Goal: Feedback & Contribution: Contribute content

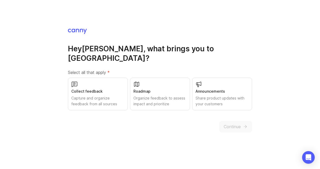
click at [139, 95] on div "Organize feedback to assess impact and prioritize" at bounding box center [160, 101] width 53 height 12
click at [243, 123] on button "Continue" at bounding box center [236, 127] width 33 height 12
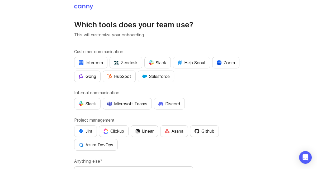
click at [88, 134] on div "Jira" at bounding box center [86, 131] width 14 height 6
click at [169, 75] on div "Salesforce" at bounding box center [155, 76] width 27 height 6
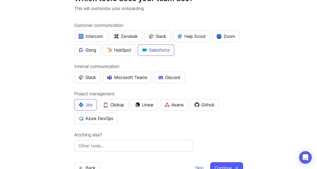
scroll to position [43, 0]
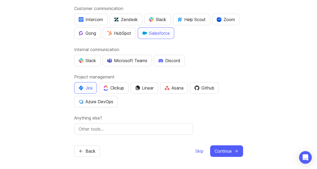
click at [114, 91] on button "Clickup" at bounding box center [114, 88] width 30 height 12
click at [218, 153] on span "Continue" at bounding box center [222, 151] width 17 height 6
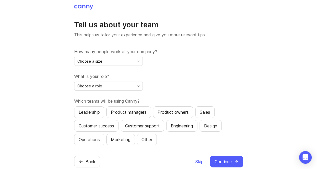
click at [103, 63] on div "Choose a size" at bounding box center [104, 61] width 60 height 8
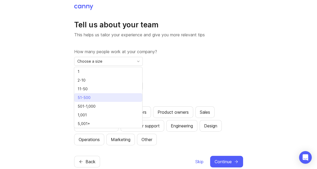
click at [103, 101] on li "51-500" at bounding box center [108, 97] width 68 height 9
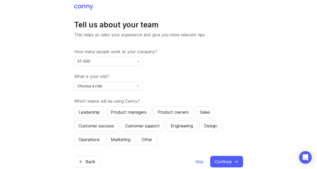
click at [140, 86] on icon "toggle icon" at bounding box center [138, 86] width 8 height 4
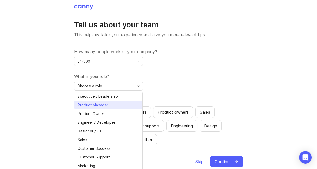
click at [122, 104] on li "Product Manager" at bounding box center [108, 105] width 68 height 9
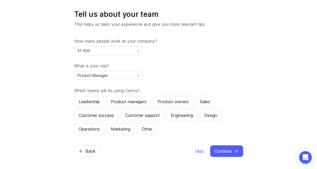
scroll to position [11, 0]
click at [125, 74] on div "Product Manager" at bounding box center [104, 75] width 60 height 8
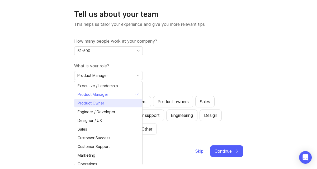
click at [123, 102] on li "Product Owner" at bounding box center [108, 103] width 68 height 9
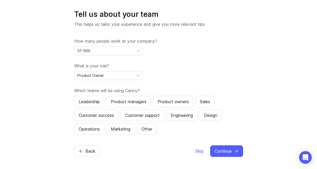
click at [136, 102] on div "Product managers" at bounding box center [129, 102] width 36 height 6
click at [185, 102] on div "Product owners" at bounding box center [172, 102] width 31 height 6
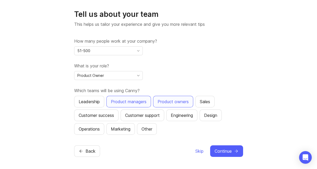
click at [206, 101] on div "Sales" at bounding box center [204, 102] width 10 height 6
click at [109, 112] on button "Customer success" at bounding box center [96, 116] width 44 height 12
click at [222, 152] on span "Continue" at bounding box center [222, 151] width 17 height 6
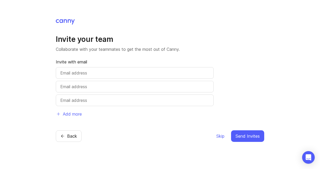
click at [220, 135] on span "Skip" at bounding box center [221, 136] width 8 height 6
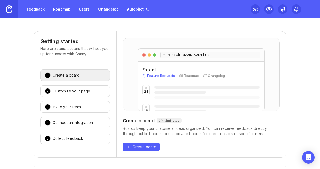
click at [222, 137] on div "https:// [DOMAIN_NAME][URL] Exotel Feature Requests Roadmap Changelog 24 16 12 …" at bounding box center [202, 94] width 170 height 126
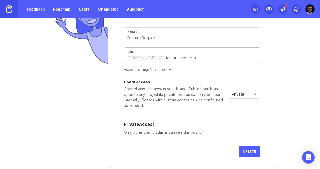
scroll to position [53, 0]
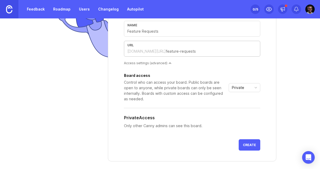
click at [244, 86] on div "Private" at bounding box center [240, 88] width 23 height 8
click at [198, 87] on div "Control who can access your board. Public boards are open to anyone, while priv…" at bounding box center [175, 91] width 103 height 22
click at [238, 91] on div "Private" at bounding box center [240, 88] width 23 height 8
click at [206, 92] on div "Control who can access your board. Public boards are open to anyone, while priv…" at bounding box center [175, 91] width 103 height 22
click at [244, 87] on div "Private" at bounding box center [240, 88] width 23 height 8
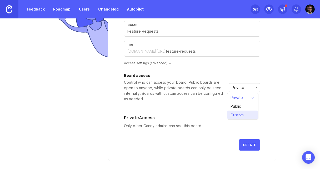
click at [244, 114] on span "Custom" at bounding box center [238, 115] width 15 height 6
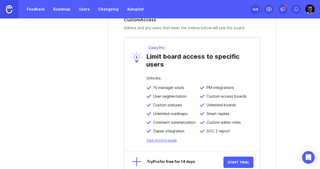
scroll to position [45, 0]
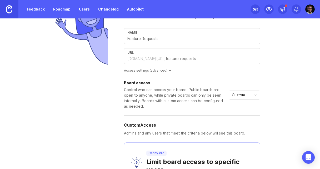
click at [245, 91] on div "Custom" at bounding box center [240, 95] width 23 height 8
click at [244, 103] on span "Private" at bounding box center [238, 105] width 14 height 6
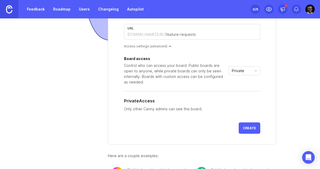
scroll to position [94, 0]
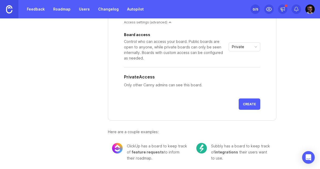
click at [246, 105] on span "Create" at bounding box center [249, 104] width 13 height 4
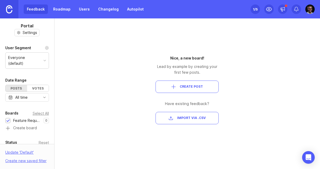
click at [65, 12] on link "Roadmap" at bounding box center [62, 8] width 24 height 9
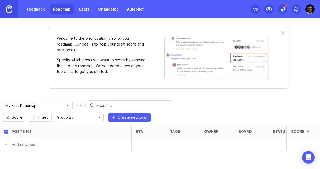
click at [40, 9] on link "Feedback" at bounding box center [36, 8] width 24 height 9
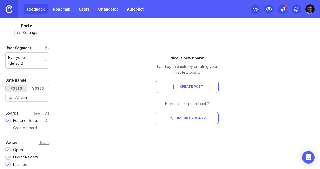
click at [36, 59] on div "Everyone (default)" at bounding box center [24, 61] width 33 height 12
click at [199, 86] on span "Create Post" at bounding box center [191, 87] width 23 height 4
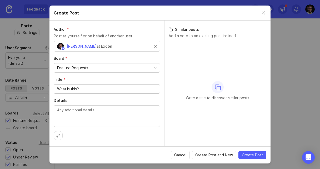
type input "What is this?"
type textarea "WHat is a post?"
click at [246, 155] on span "Create Post" at bounding box center [252, 155] width 21 height 5
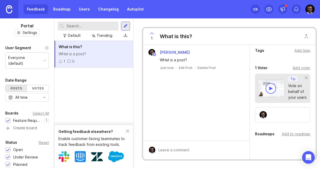
scroll to position [53, 0]
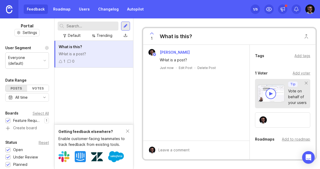
click at [152, 35] on icon at bounding box center [152, 33] width 6 height 6
click at [151, 33] on icon at bounding box center [152, 33] width 6 height 6
click at [192, 149] on div at bounding box center [200, 150] width 90 height 10
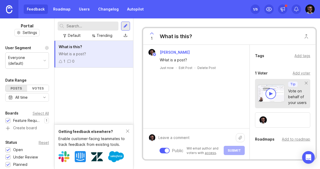
click at [96, 86] on div "What is this? WHat is a post? 1 0" at bounding box center [94, 83] width 79 height 84
